Goal: Information Seeking & Learning: Learn about a topic

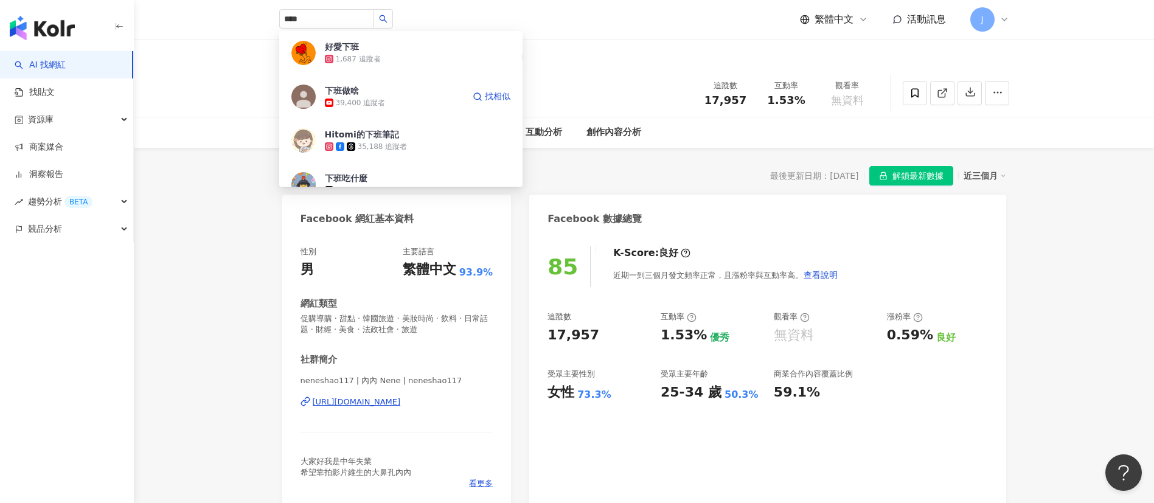
type input "****"
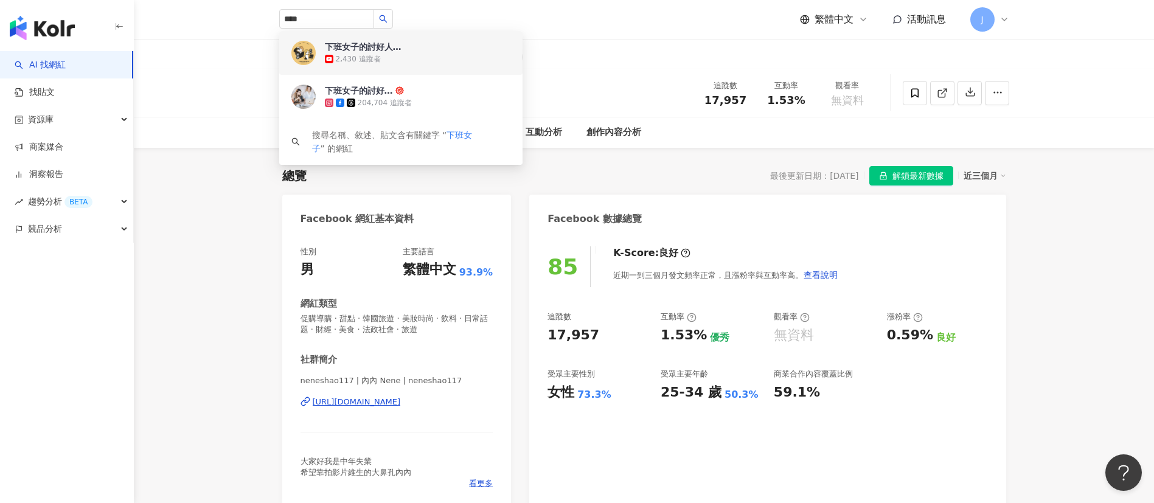
click at [383, 53] on div "2,430 追蹤者" at bounding box center [418, 59] width 186 height 12
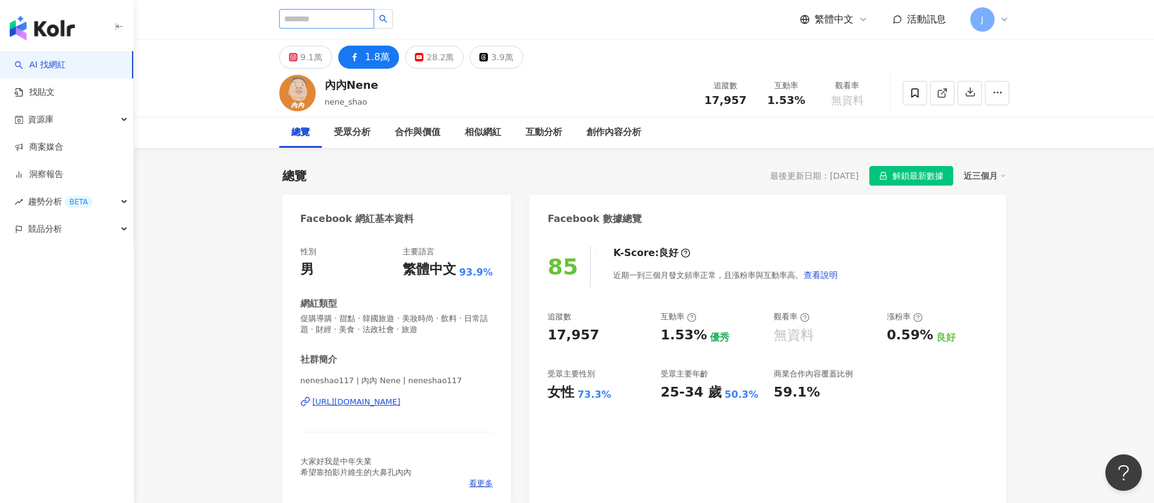
click at [369, 18] on input "search" at bounding box center [326, 18] width 95 height 19
type input "****"
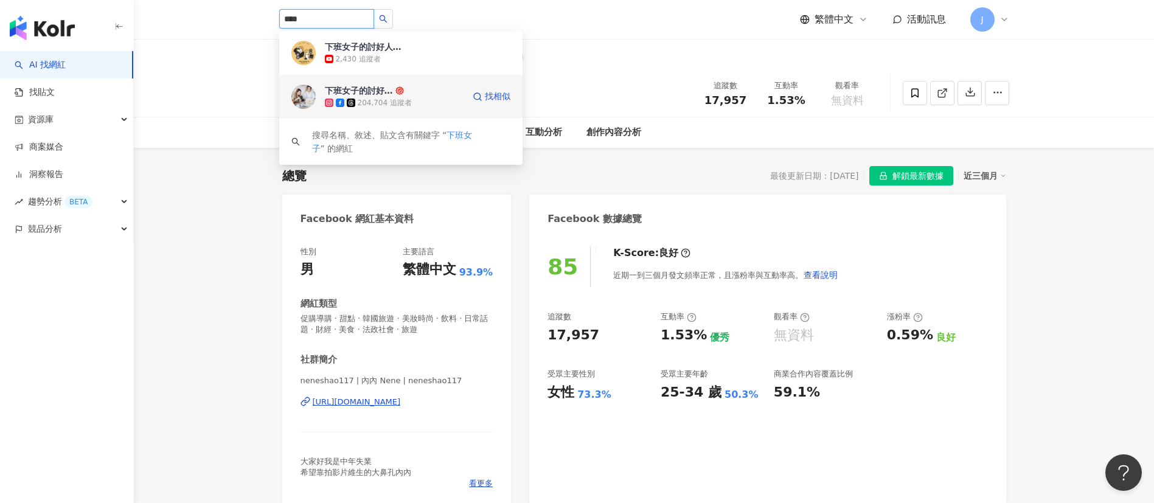
click at [373, 93] on div "下班女子的討好人生" at bounding box center [359, 91] width 68 height 12
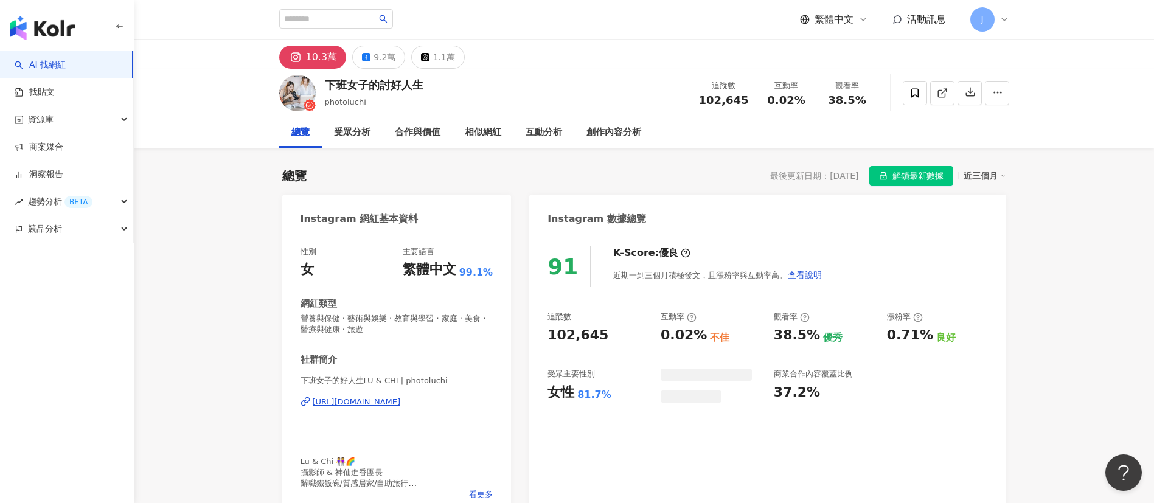
click at [371, 53] on button "9.2萬" at bounding box center [378, 57] width 53 height 23
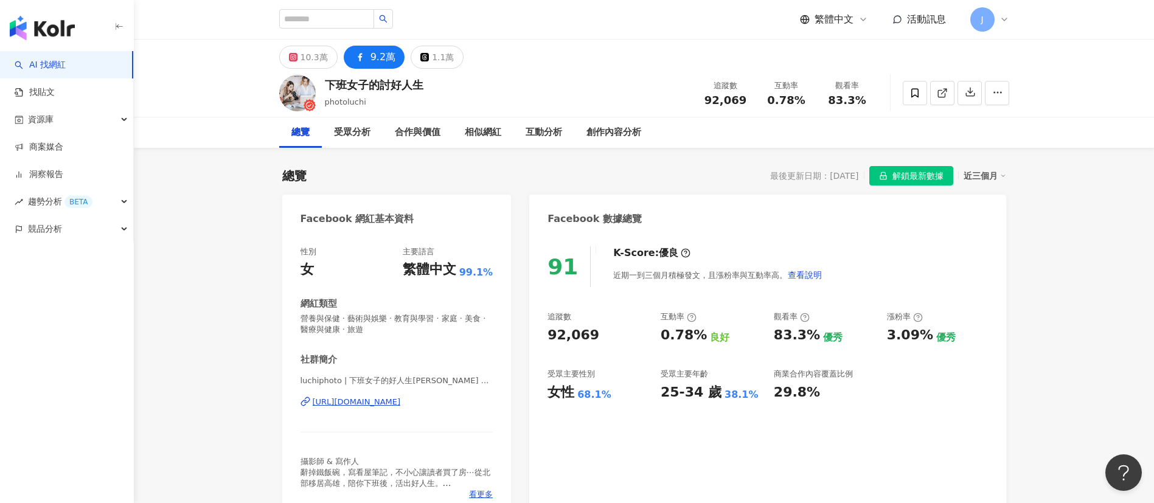
scroll to position [108, 0]
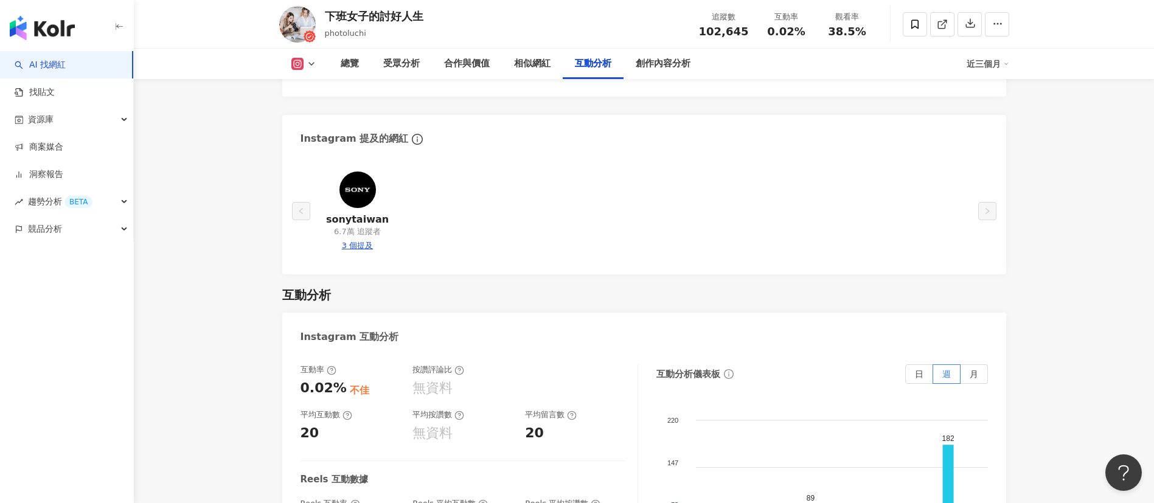
scroll to position [2373, 0]
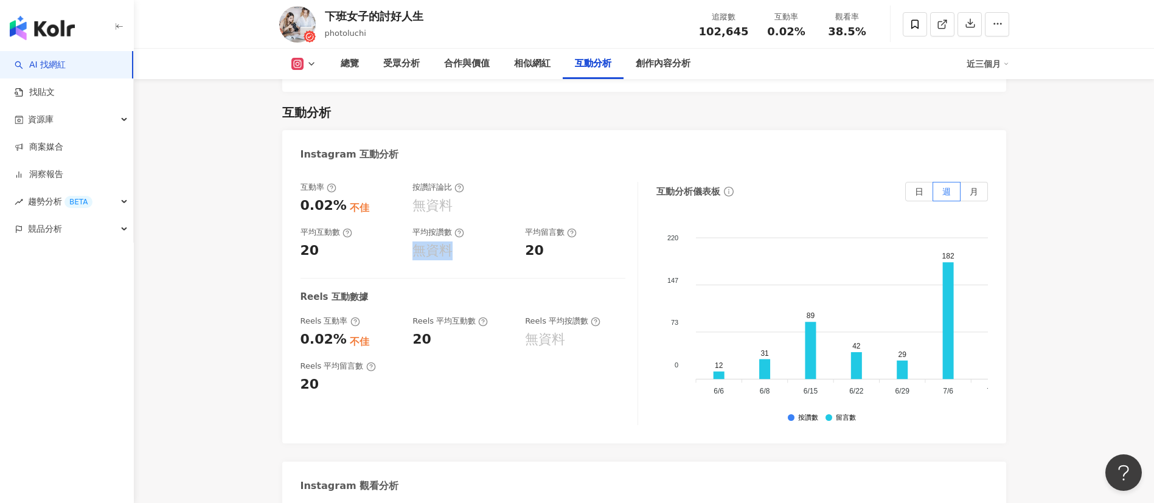
drag, startPoint x: 411, startPoint y: 249, endPoint x: 456, endPoint y: 249, distance: 45.0
click at [456, 249] on div "互動率 0.02% 不佳 按讚評論比 無資料 平均互動數 20 平均按讚數 無資料 平均留言數 20" at bounding box center [463, 221] width 325 height 78
click at [309, 60] on icon at bounding box center [312, 64] width 10 height 10
click at [335, 116] on button "Facebook" at bounding box center [323, 114] width 73 height 17
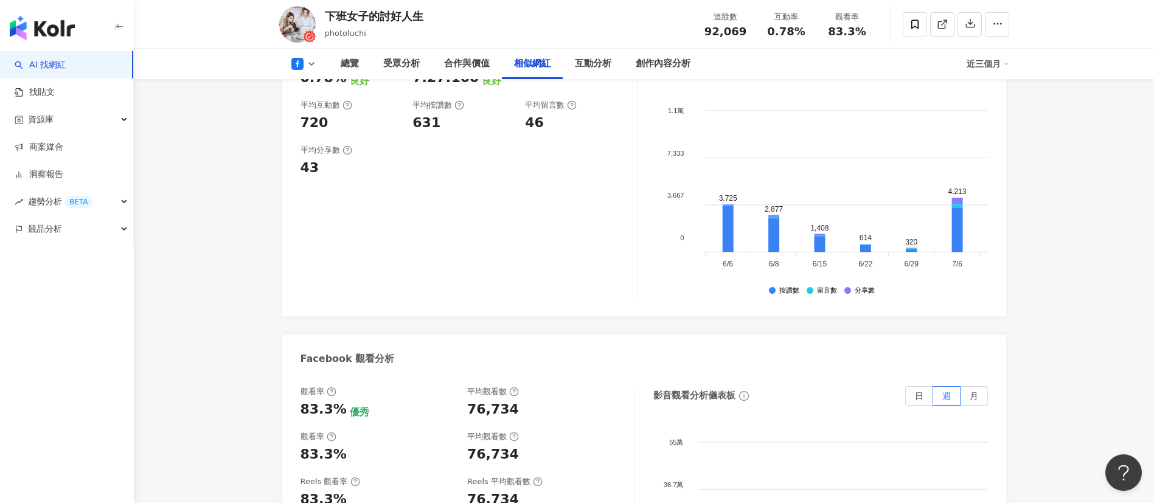
scroll to position [1930, 0]
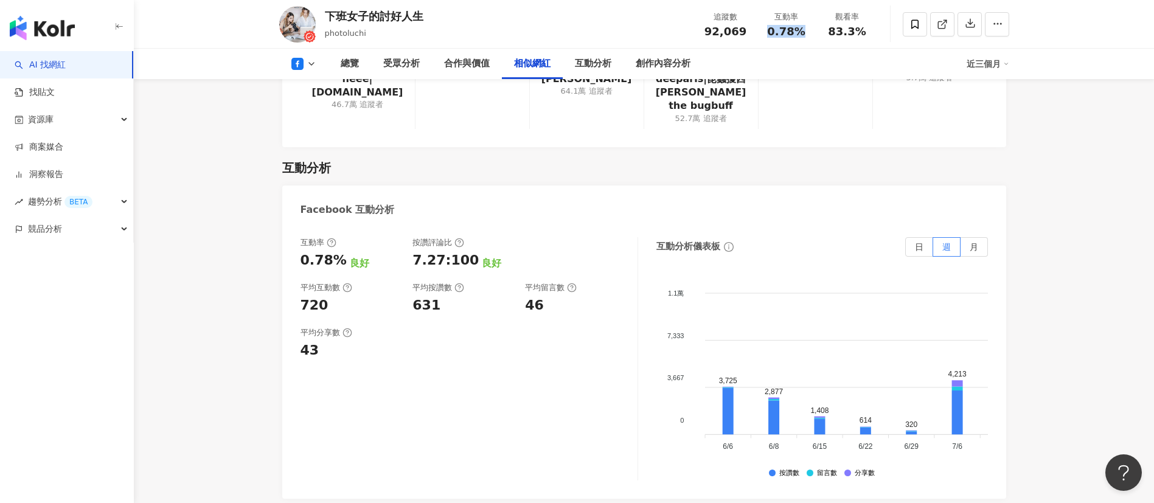
drag, startPoint x: 766, startPoint y: 33, endPoint x: 802, endPoint y: 35, distance: 36.0
click at [802, 35] on div "0.78%" at bounding box center [787, 32] width 46 height 12
copy span "0.78%"
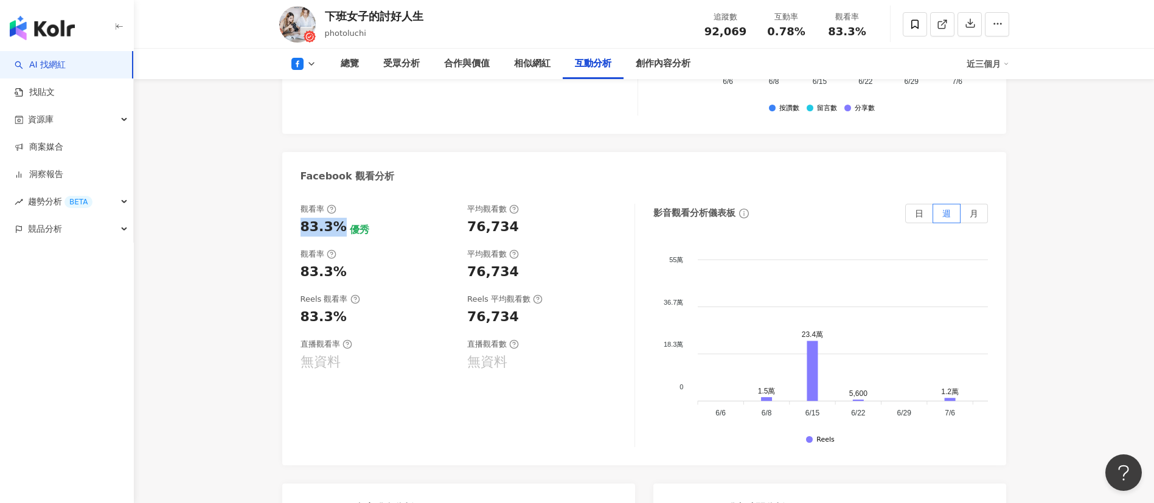
drag, startPoint x: 310, startPoint y: 200, endPoint x: 341, endPoint y: 203, distance: 31.1
click at [341, 203] on div "觀看率 83.3% 優秀 平均觀看數 76,734 觀看率 83.3% 平均觀看數 76,734 Reels 觀看率 83.3% Reels 平均觀看數 76…" at bounding box center [644, 329] width 724 height 274
click at [311, 64] on icon at bounding box center [312, 64] width 10 height 10
click at [309, 86] on button "Instagram" at bounding box center [323, 86] width 73 height 17
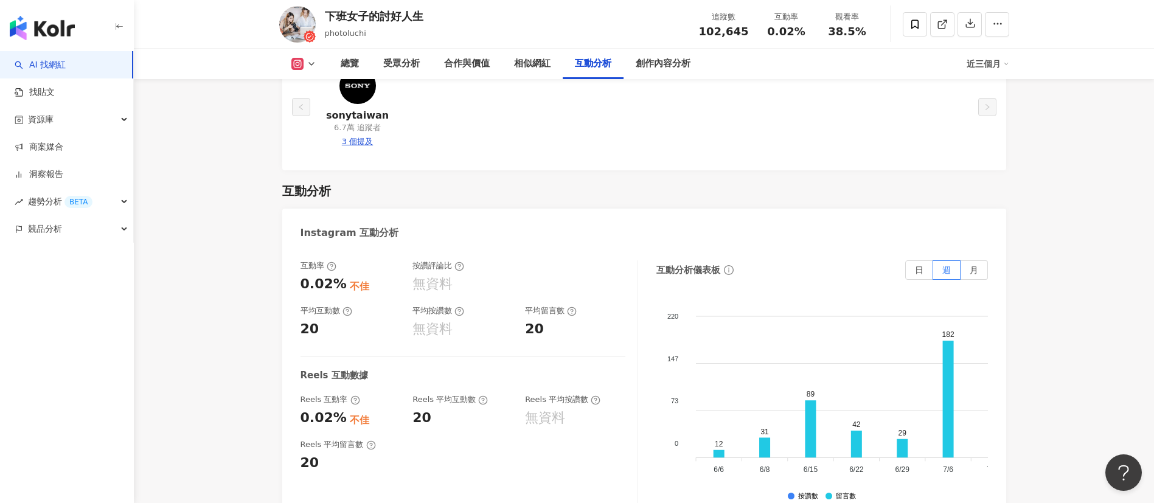
scroll to position [2433, 0]
